Goal: Transaction & Acquisition: Purchase product/service

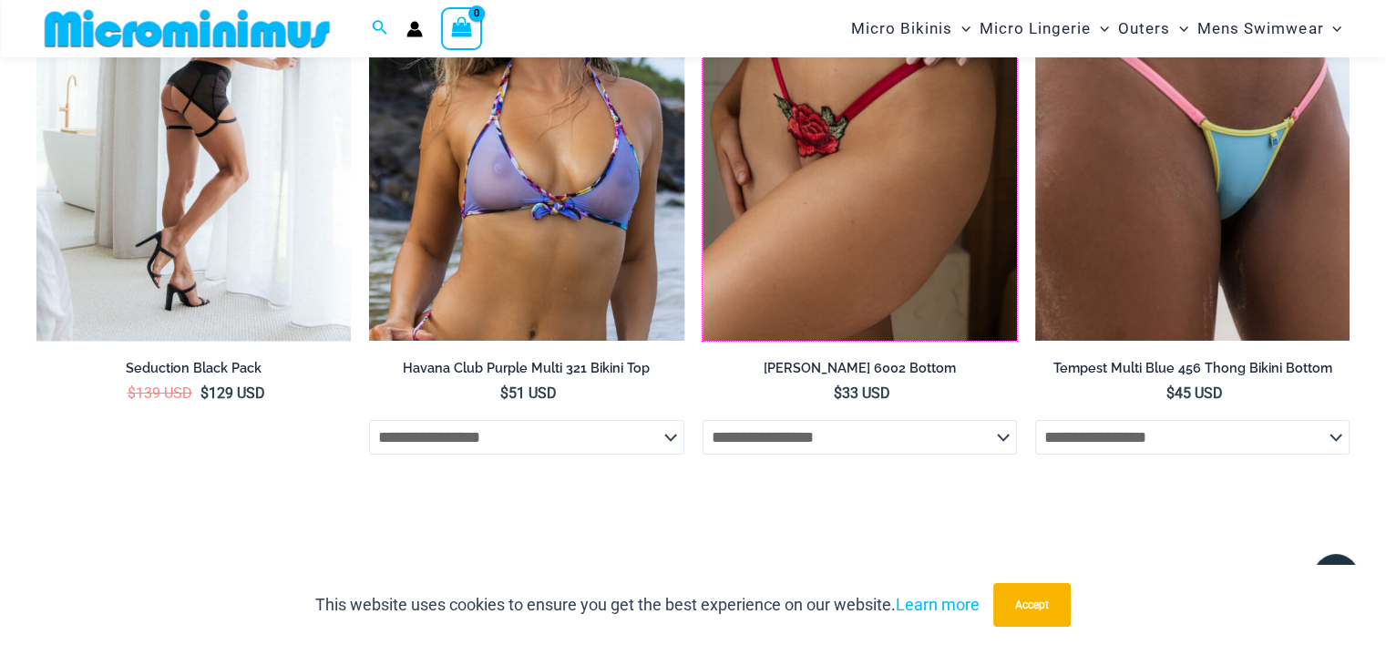
scroll to position [6980, 0]
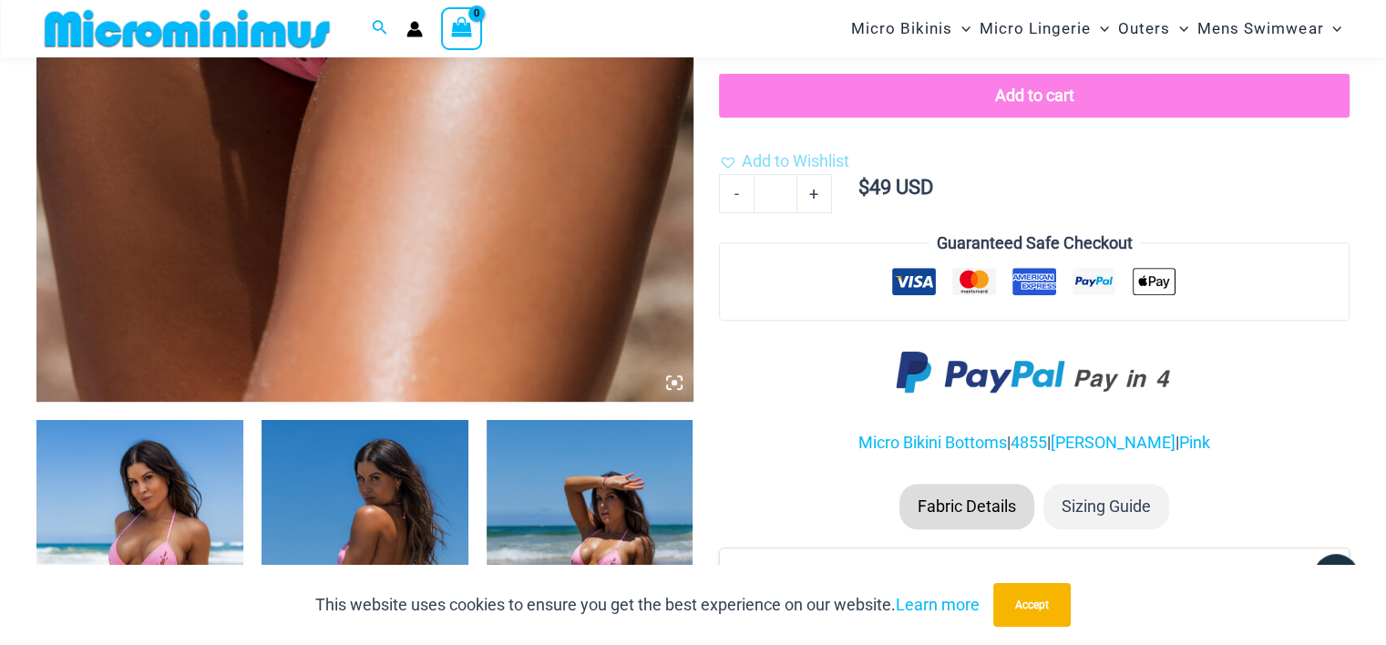
scroll to position [1295, 0]
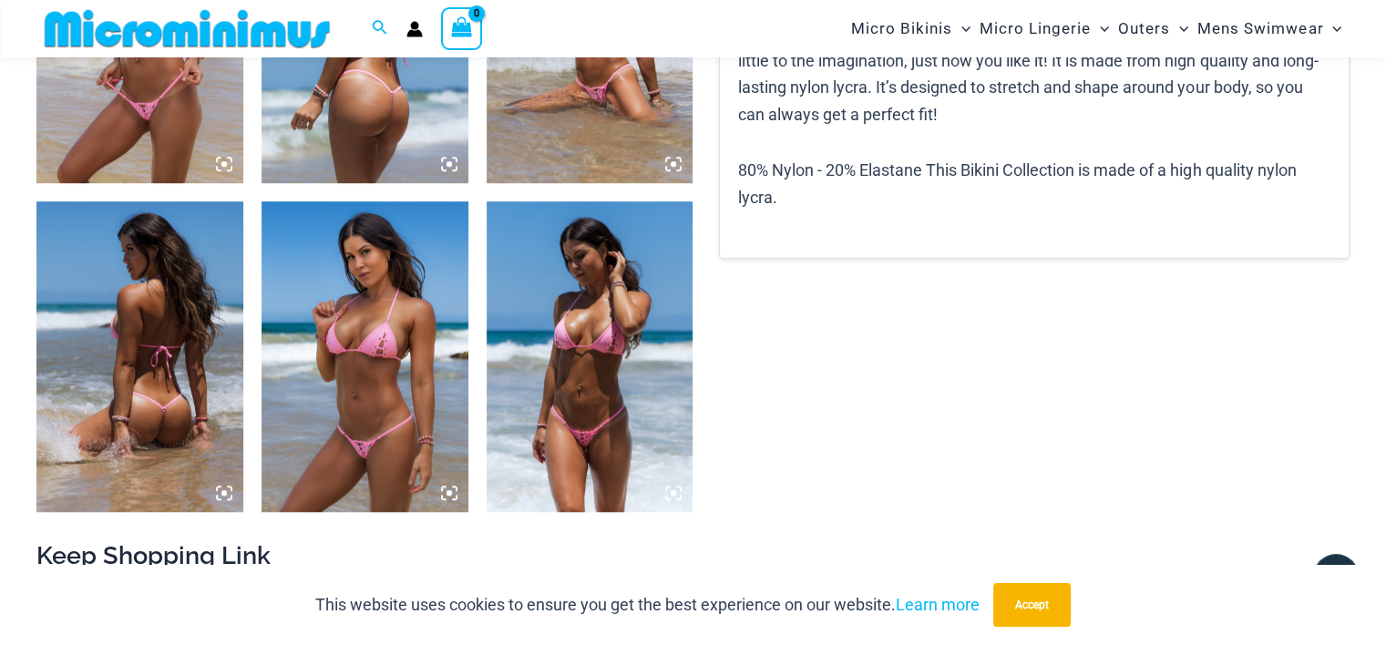
click at [157, 111] on img at bounding box center [139, 28] width 207 height 310
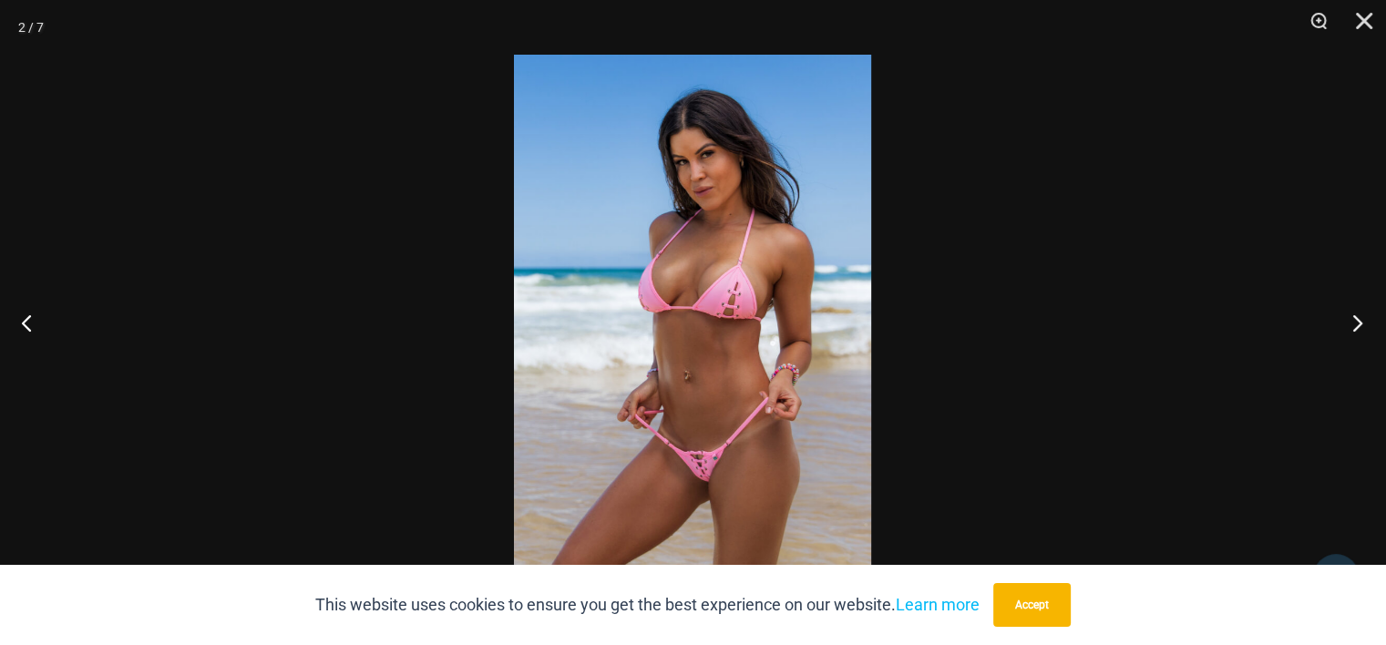
click at [1364, 328] on button "Next" at bounding box center [1351, 322] width 68 height 91
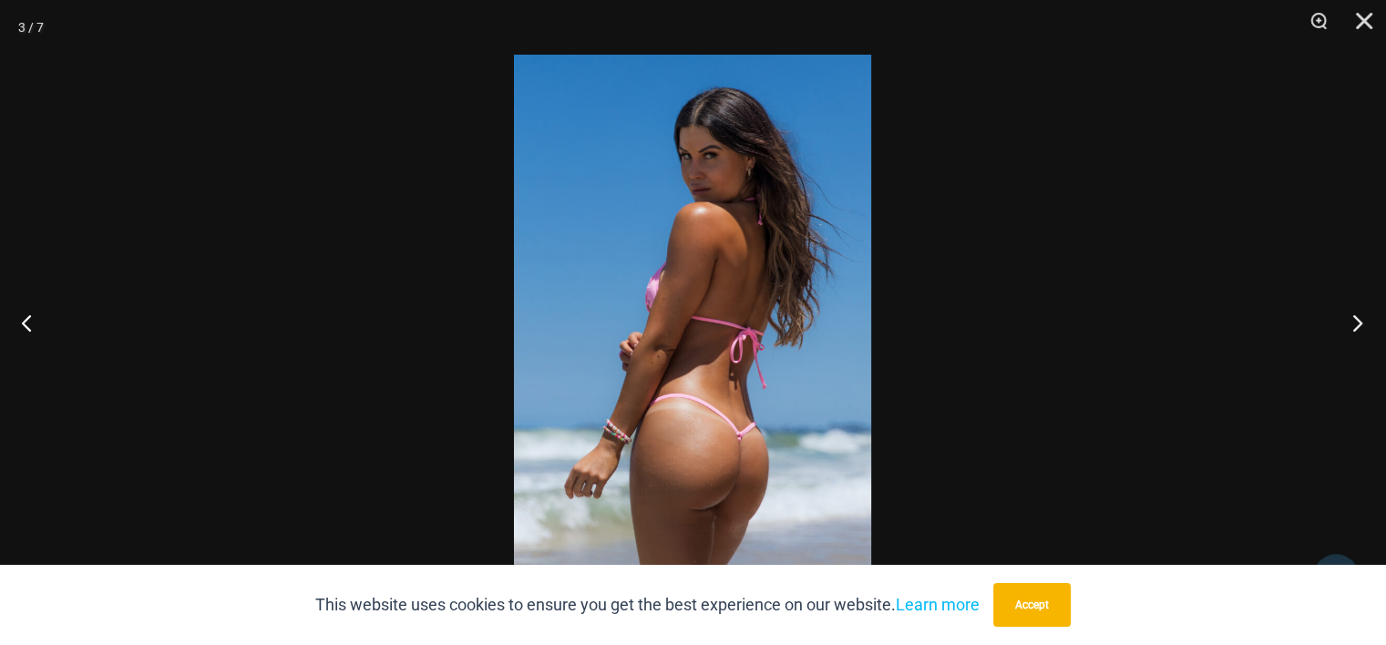
click at [1364, 328] on button "Next" at bounding box center [1351, 322] width 68 height 91
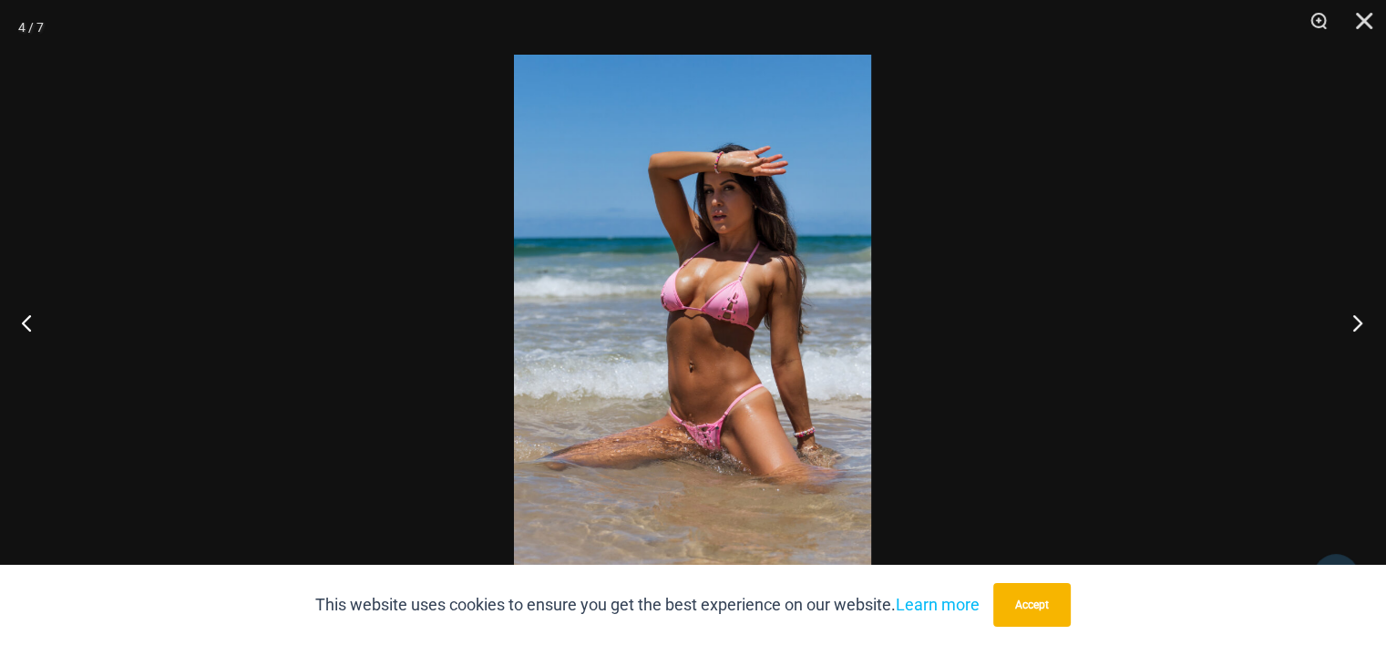
click at [1364, 328] on button "Next" at bounding box center [1351, 322] width 68 height 91
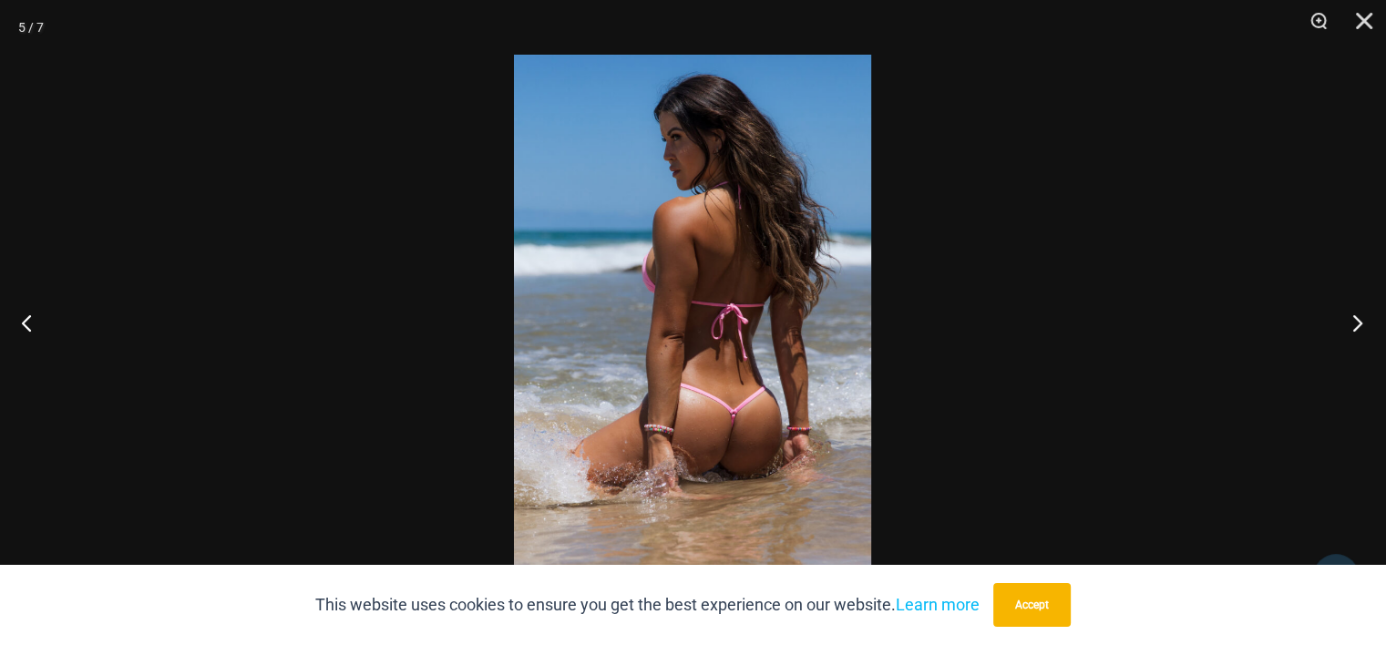
click at [1364, 328] on button "Next" at bounding box center [1351, 322] width 68 height 91
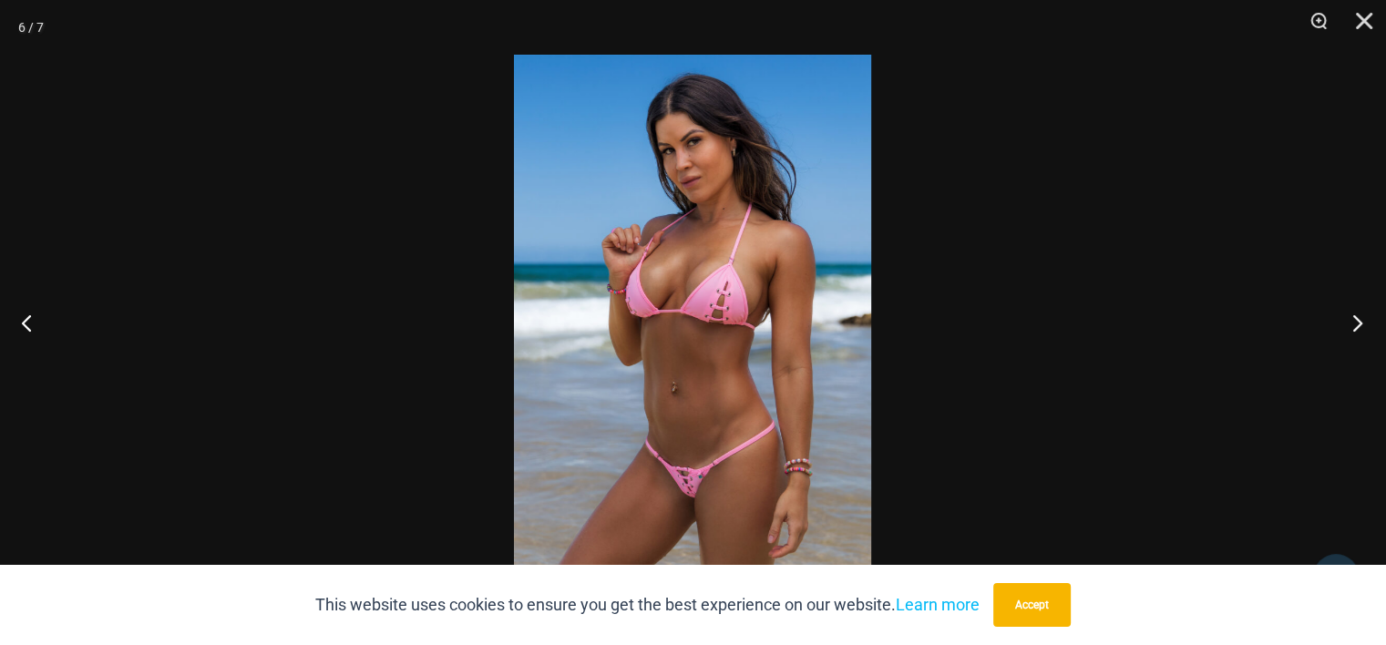
click at [1364, 328] on button "Next" at bounding box center [1351, 322] width 68 height 91
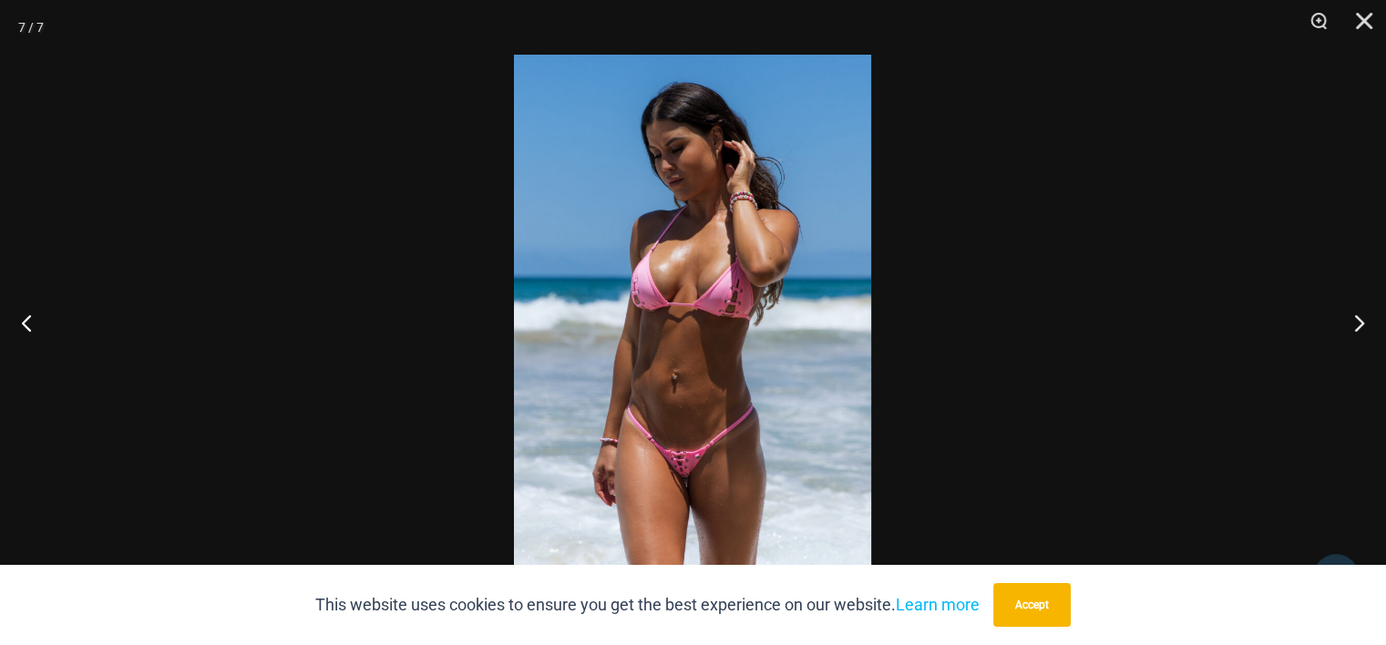
click at [1122, 220] on div at bounding box center [693, 322] width 1386 height 645
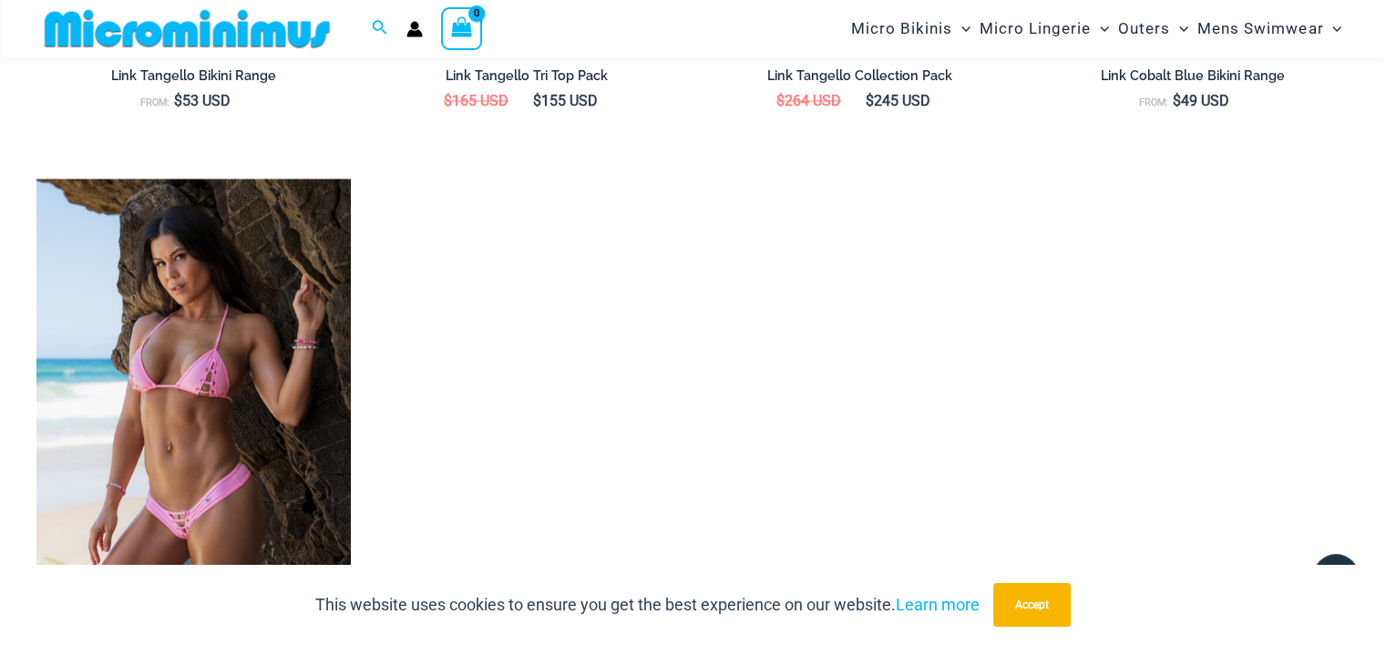
scroll to position [3154, 0]
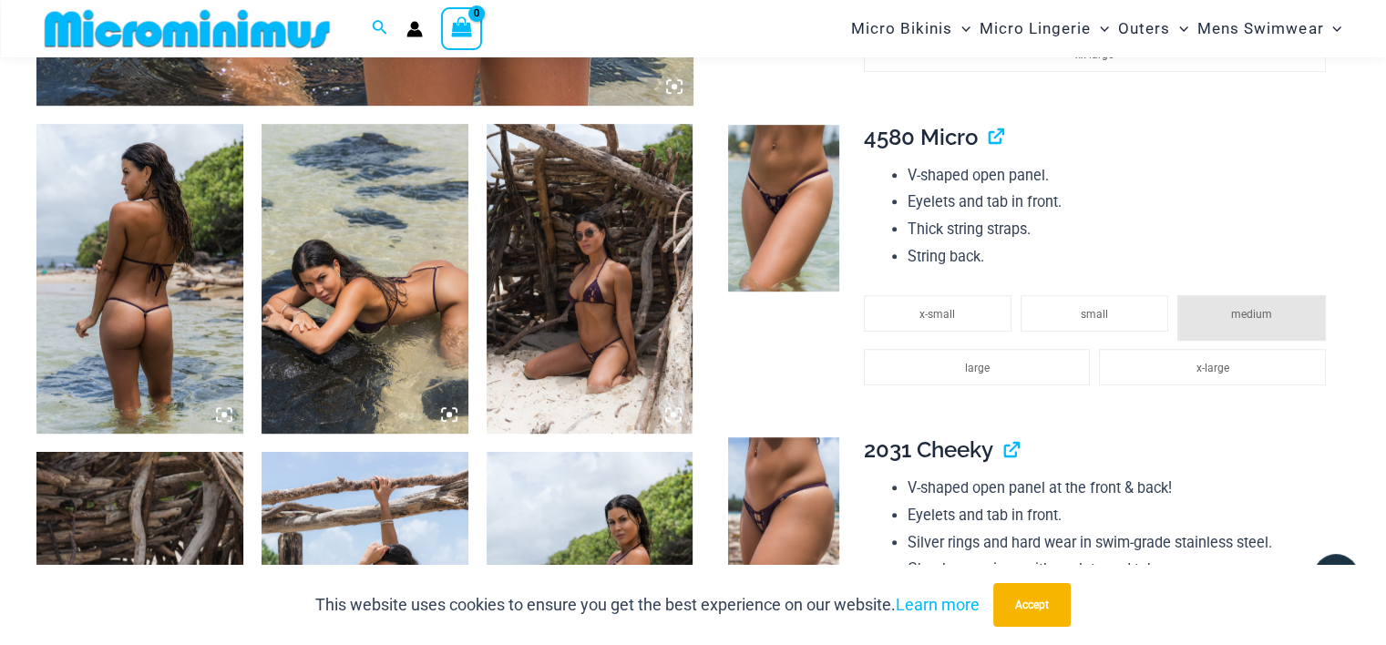
scroll to position [1077, 0]
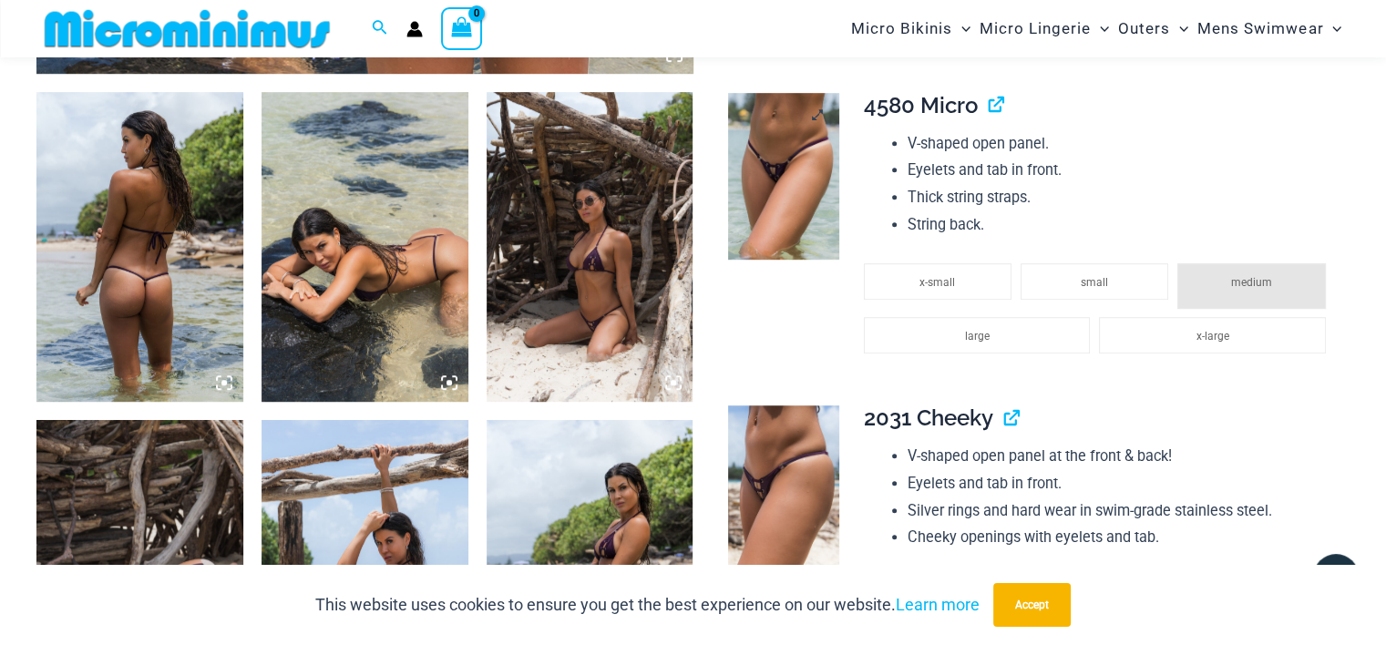
click at [816, 118] on link at bounding box center [783, 176] width 111 height 167
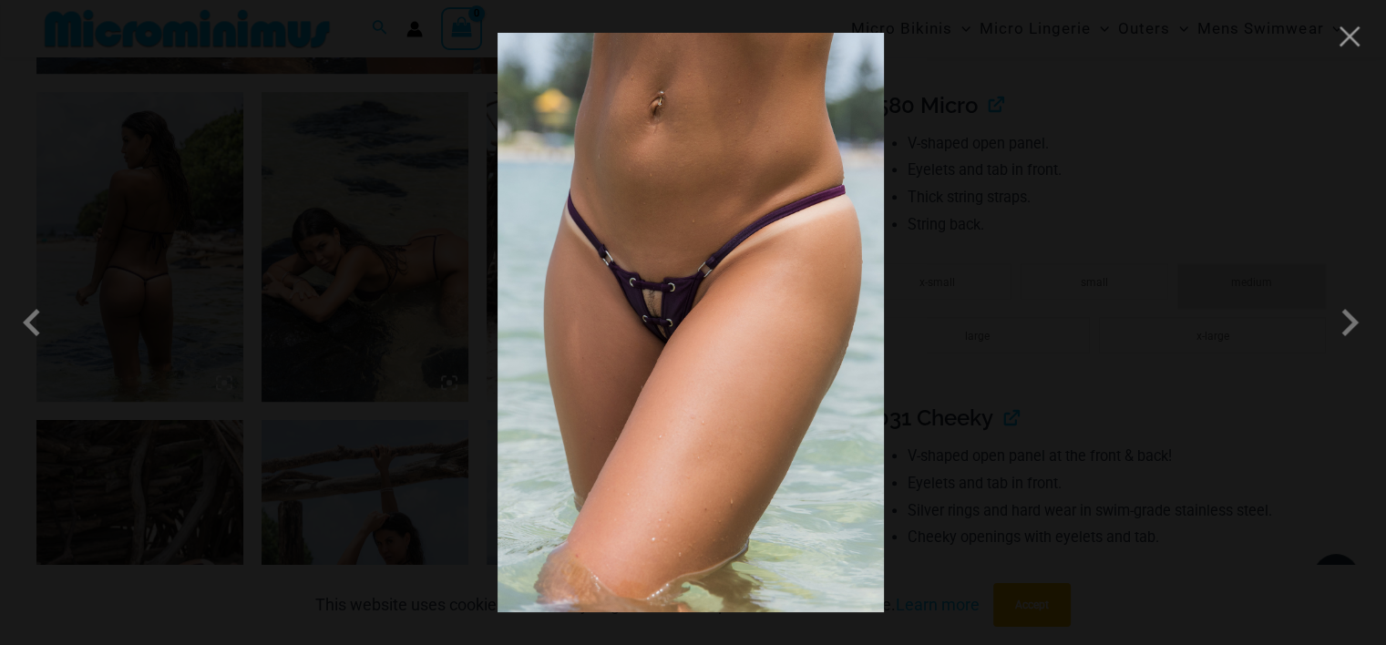
click at [394, 183] on div at bounding box center [693, 322] width 1386 height 645
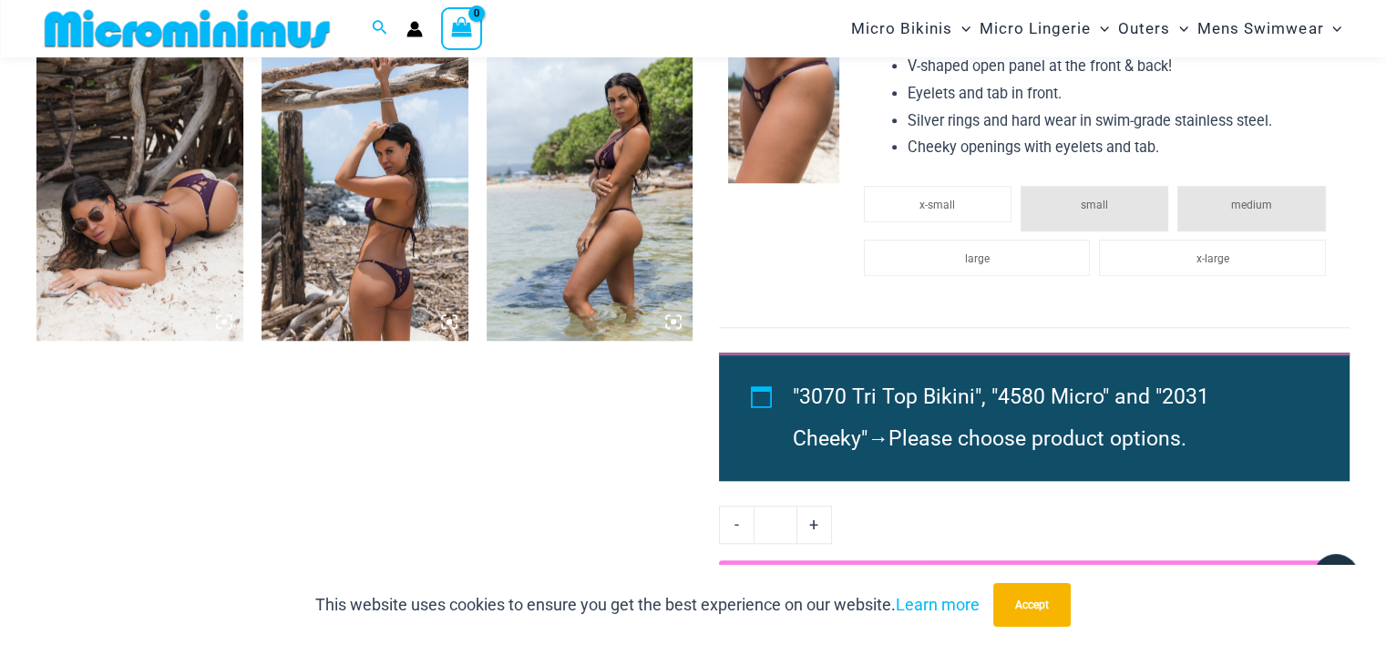
scroll to position [1733, 0]
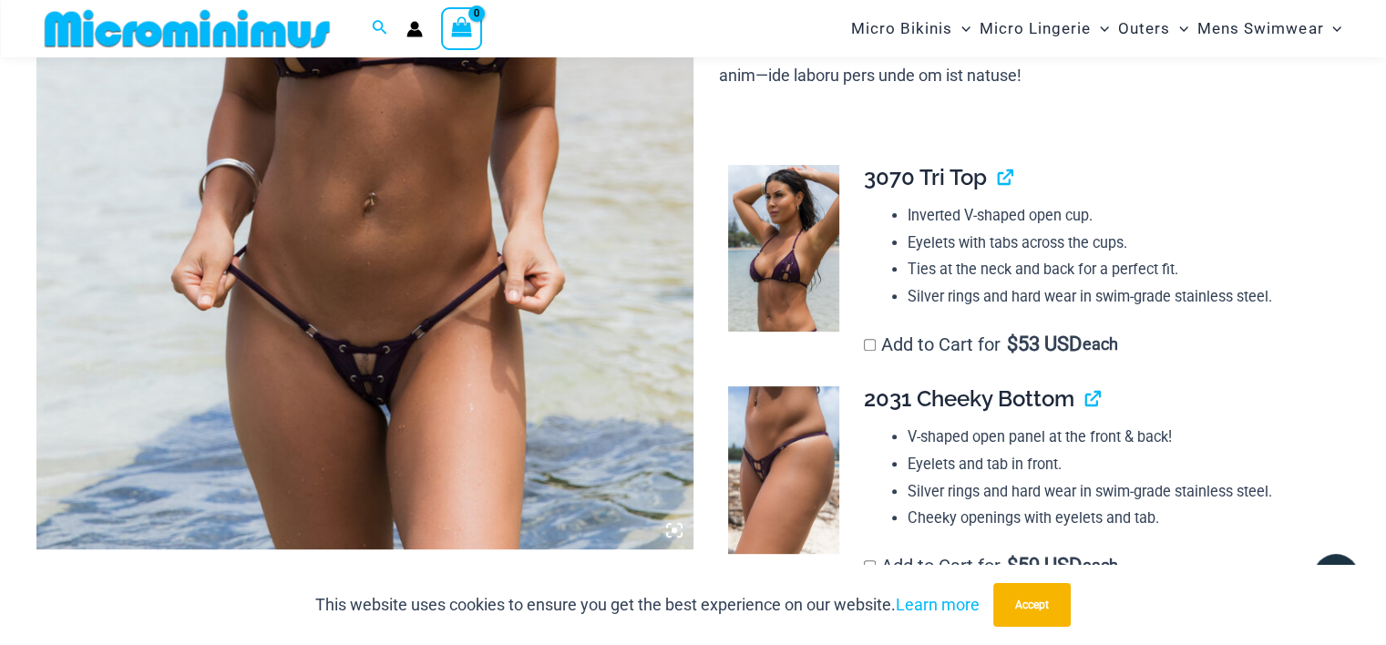
scroll to position [748, 0]
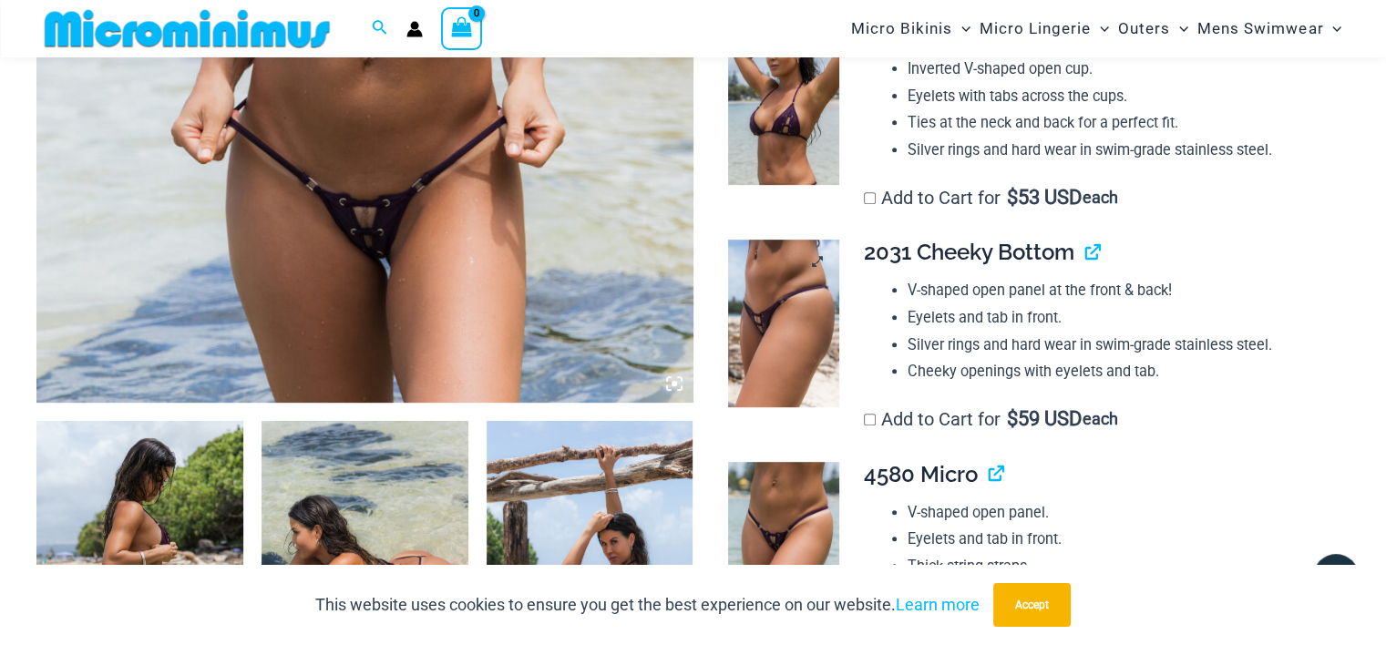
click at [816, 259] on link at bounding box center [783, 323] width 111 height 167
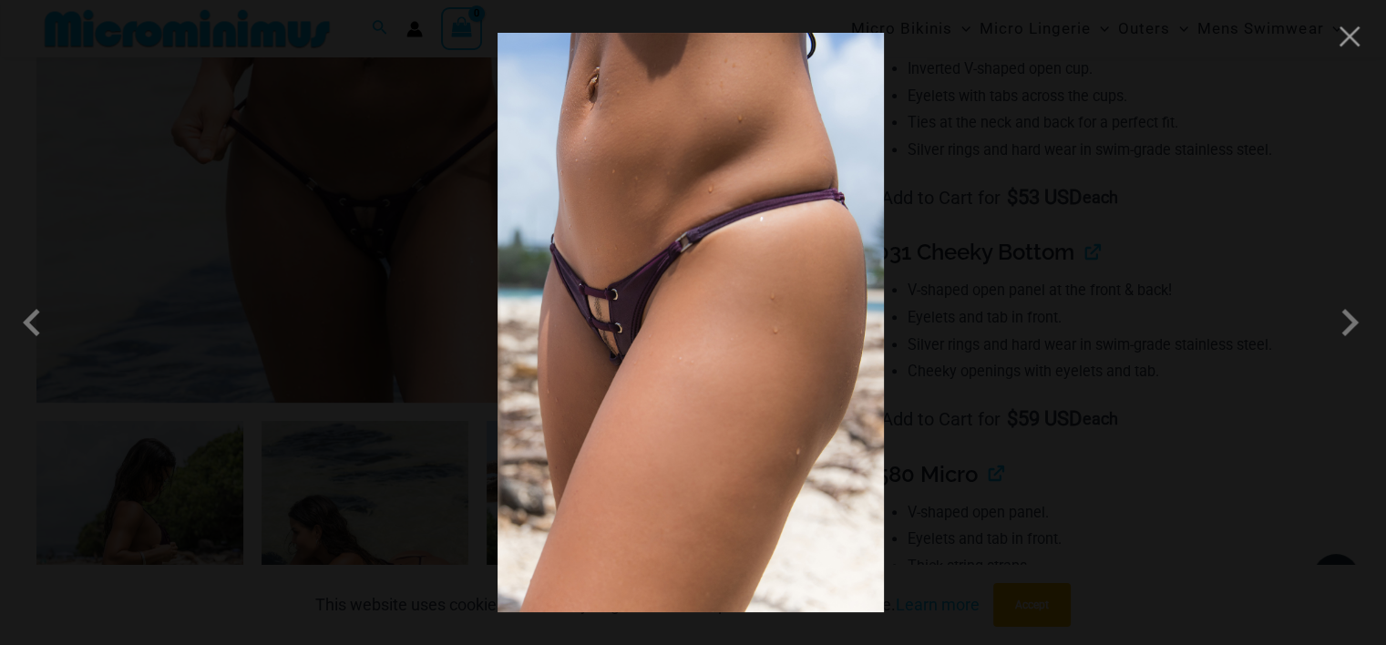
click at [1015, 246] on div at bounding box center [693, 322] width 1386 height 645
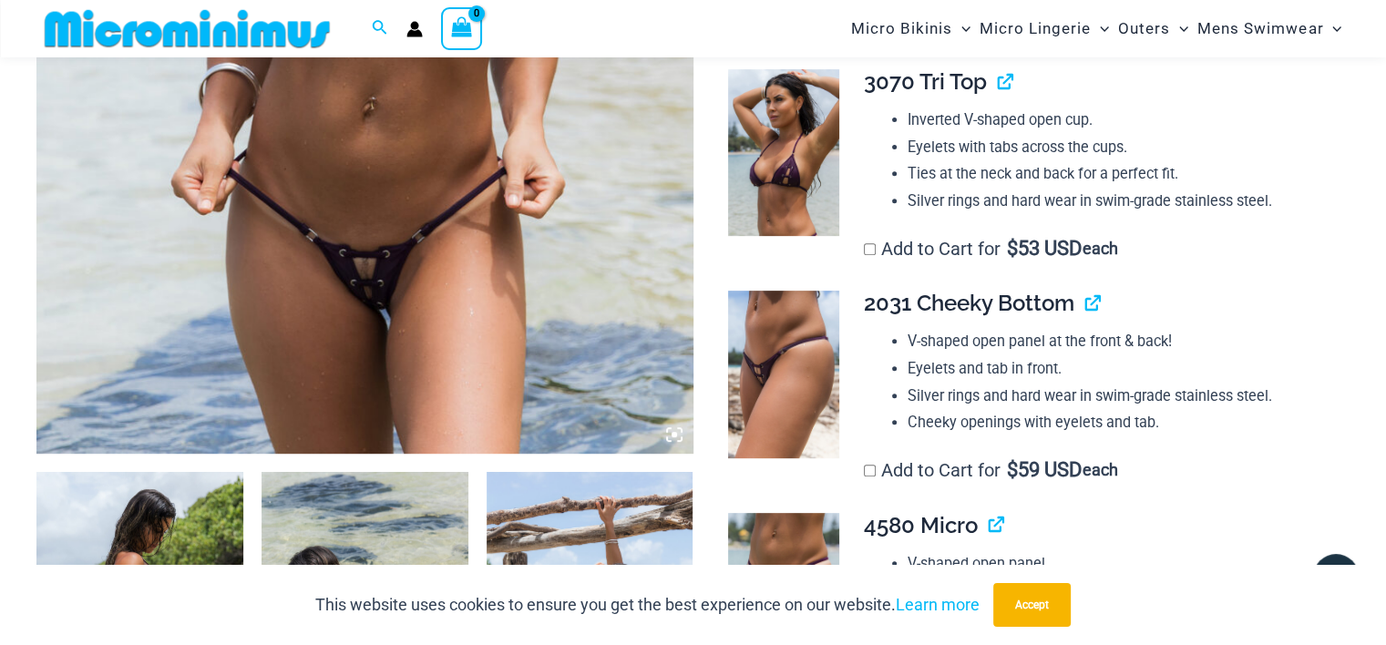
scroll to position [639, 0]
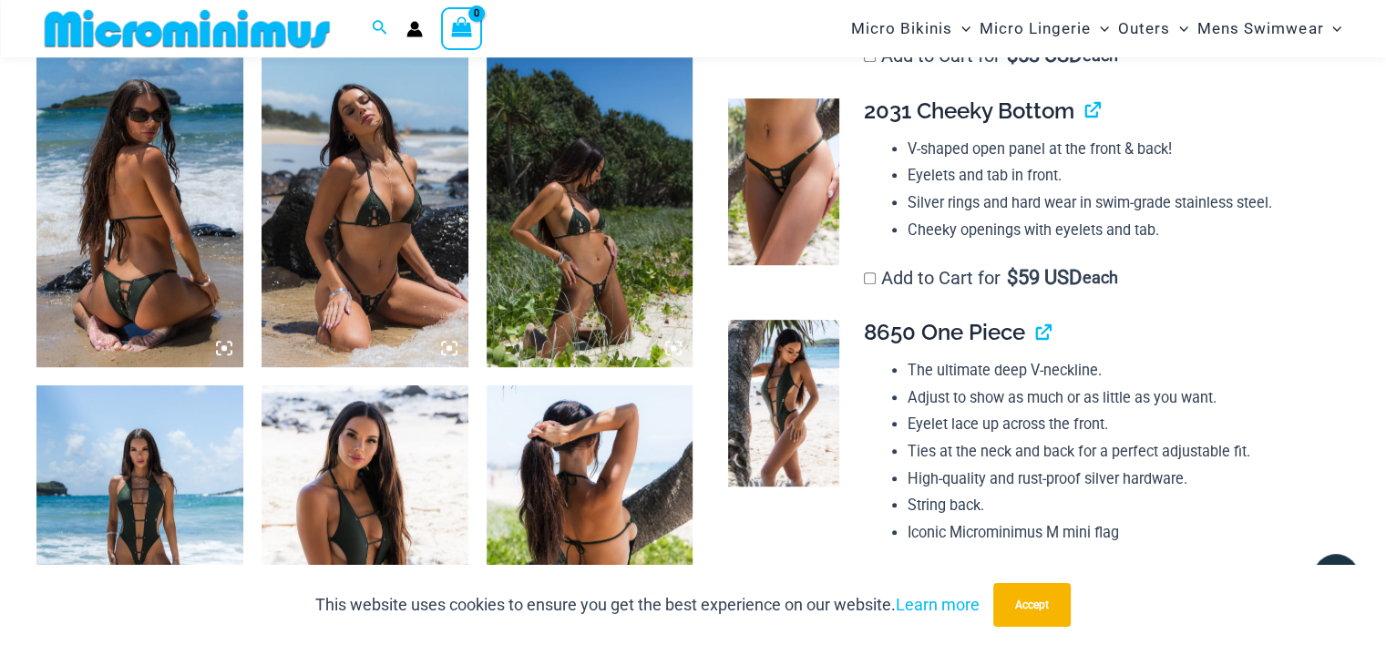
scroll to position [857, 0]
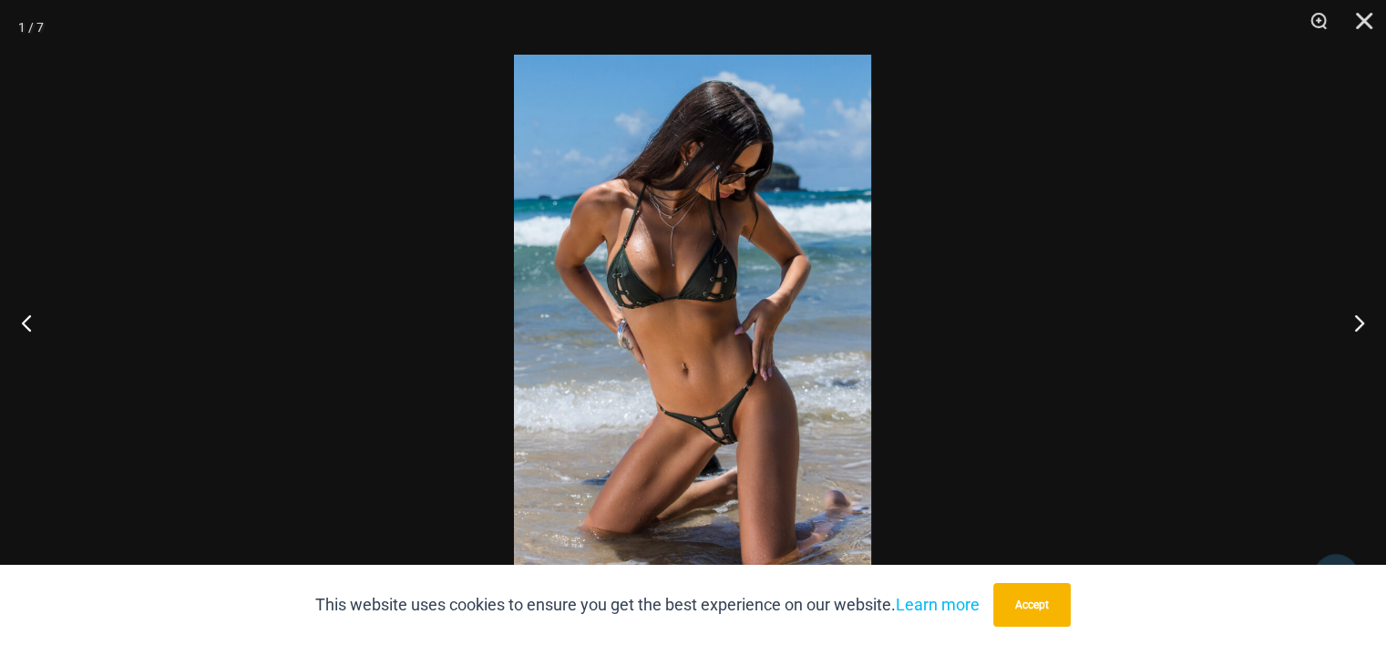
drag, startPoint x: 645, startPoint y: 211, endPoint x: 988, endPoint y: 169, distance: 345.1
click at [988, 169] on div at bounding box center [693, 322] width 1386 height 645
click at [786, 295] on img at bounding box center [692, 323] width 357 height 536
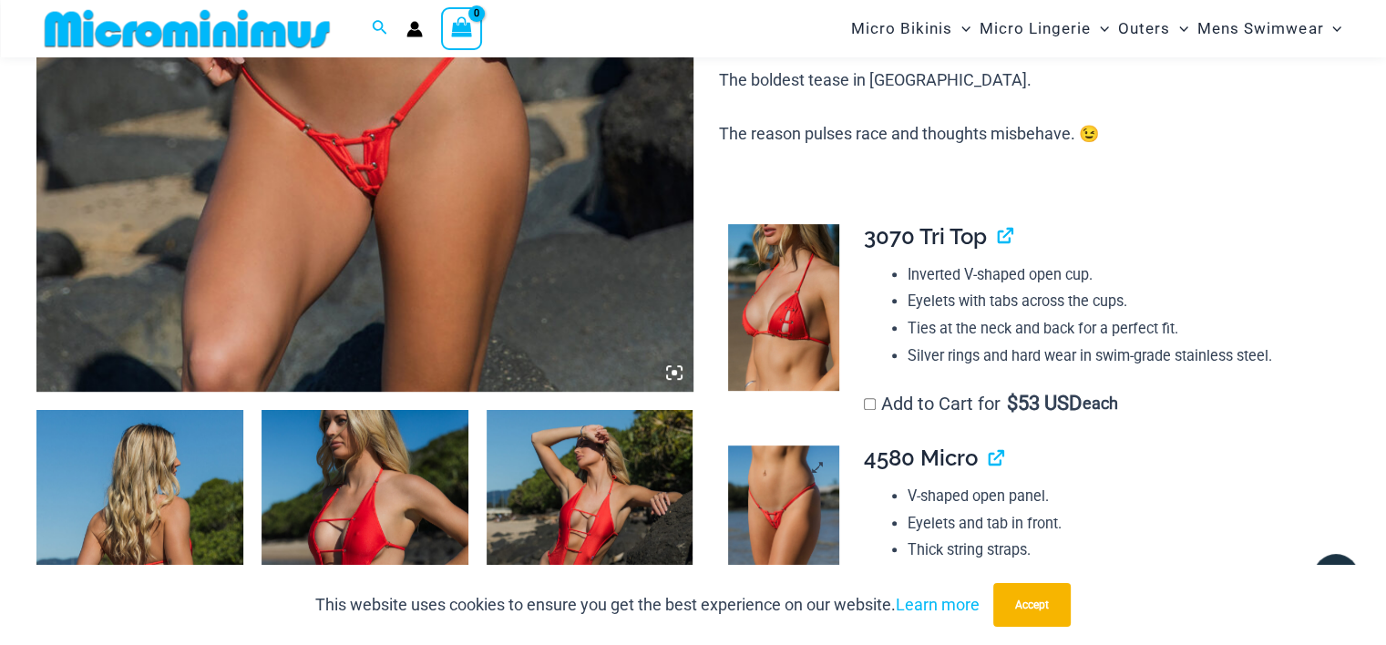
scroll to position [967, 0]
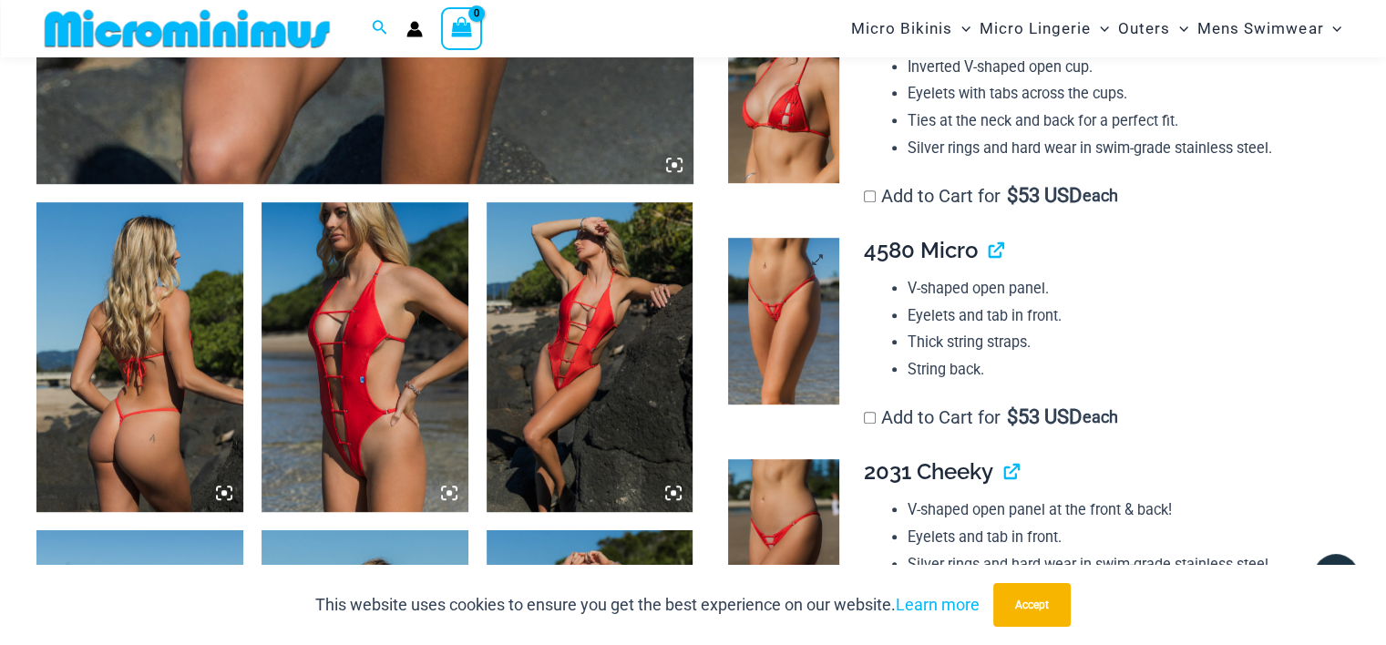
click at [800, 324] on img at bounding box center [783, 321] width 111 height 167
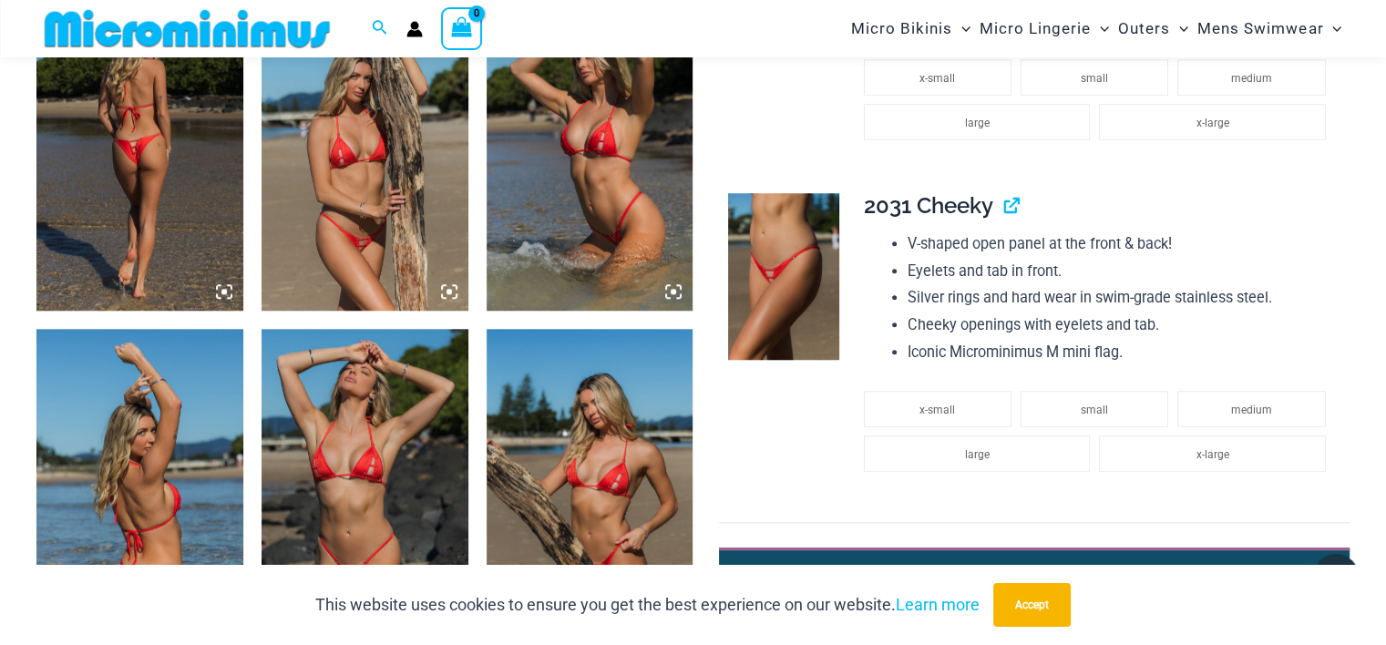
scroll to position [1732, 0]
